Goal: Task Accomplishment & Management: Manage account settings

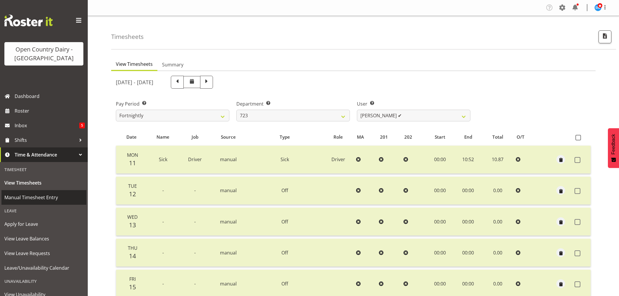
select select "819"
select select "11212"
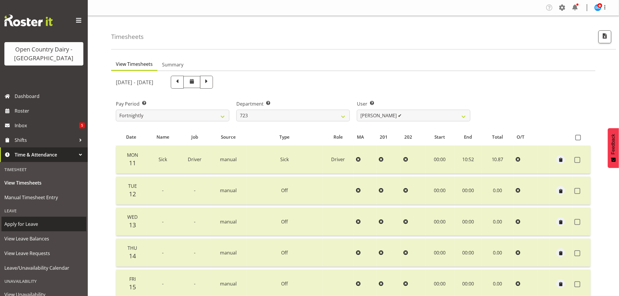
click at [30, 225] on span "Apply for Leave" at bounding box center [43, 224] width 79 height 9
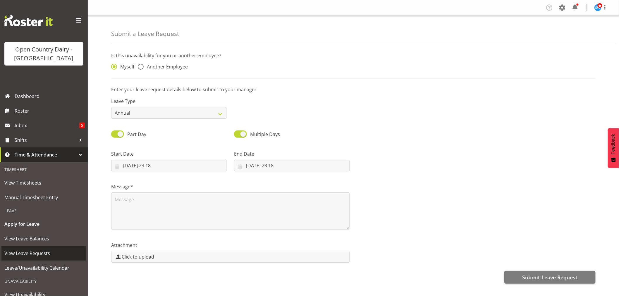
click at [37, 255] on span "View Leave Requests" at bounding box center [43, 253] width 79 height 9
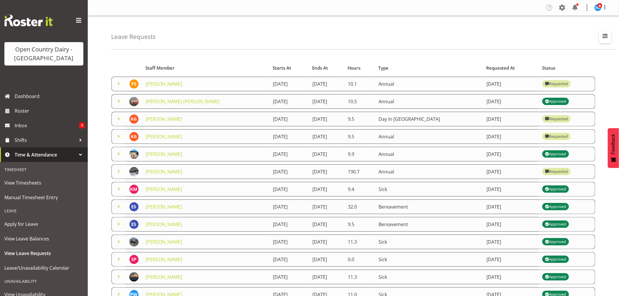
click at [606, 37] on span "button" at bounding box center [605, 36] width 8 height 8
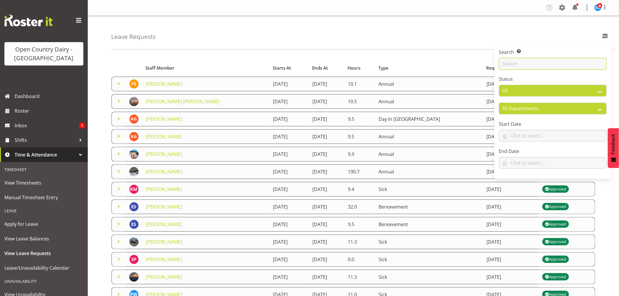
click at [545, 61] on input "text" at bounding box center [553, 64] width 108 height 12
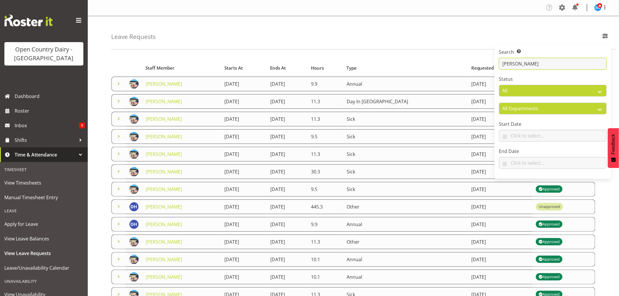
type input "darren"
click at [543, 37] on div "Leave Requests Search Search for a particular employee darren Status All Approv…" at bounding box center [363, 33] width 505 height 34
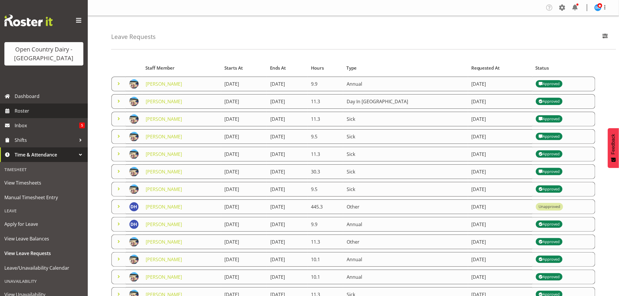
click at [25, 110] on span "Roster" at bounding box center [50, 110] width 70 height 9
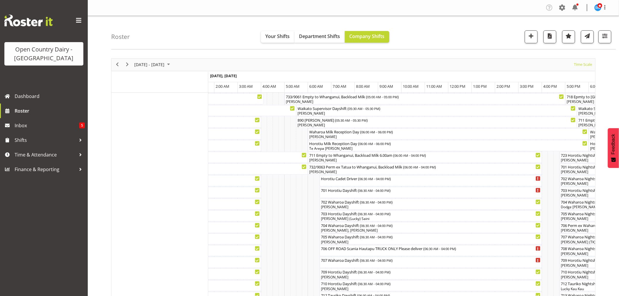
click at [0, 0] on div at bounding box center [0, 0] width 0 height 0
click at [376, 99] on div "[PERSON_NAME]" at bounding box center [425, 101] width 279 height 5
click at [0, 0] on div at bounding box center [0, 0] width 0 height 0
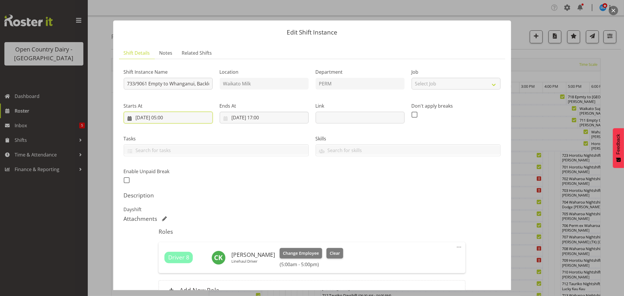
click at [166, 116] on input "19/08/2025, 05:00" at bounding box center [168, 118] width 89 height 12
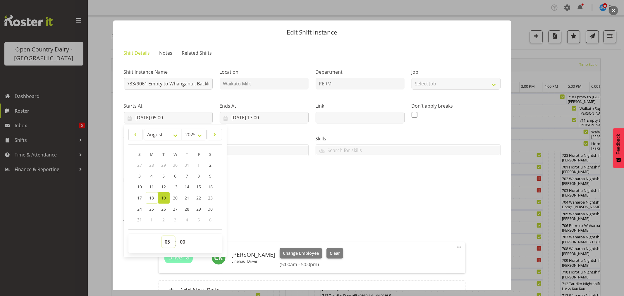
click at [170, 242] on select "00 01 02 03 04 05 06 07 08 09 10 11 12 13 14 15 16 17 18 19 20 21 22 23" at bounding box center [168, 242] width 13 height 12
select select "6"
click at [162, 236] on select "00 01 02 03 04 05 06 07 08 09 10 11 12 13 14 15 16 17 18 19 20 21 22 23" at bounding box center [168, 242] width 13 height 12
type input "19/08/2025, 06:00"
click at [285, 209] on p "Dayshift" at bounding box center [312, 209] width 377 height 7
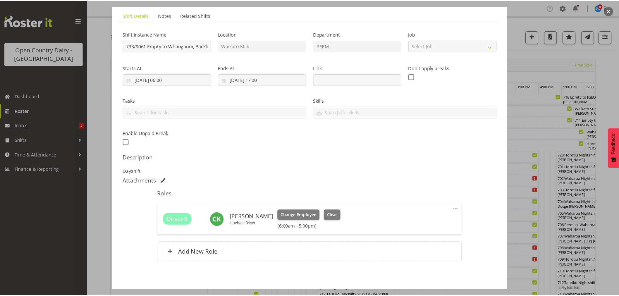
scroll to position [62, 0]
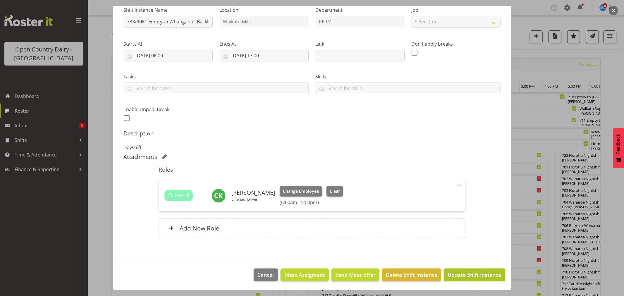
click at [479, 277] on span "Update Shift Instance" at bounding box center [475, 275] width 54 height 8
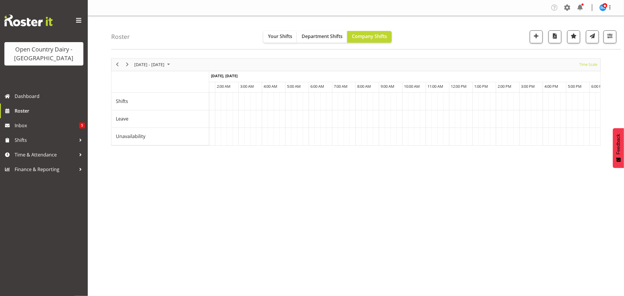
click at [473, 146] on div at bounding box center [355, 101] width 489 height 87
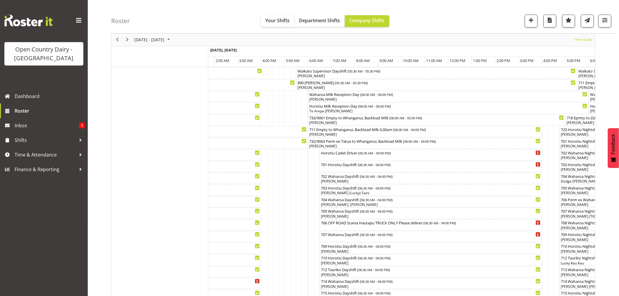
scroll to position [0, 0]
